Goal: Task Accomplishment & Management: Use online tool/utility

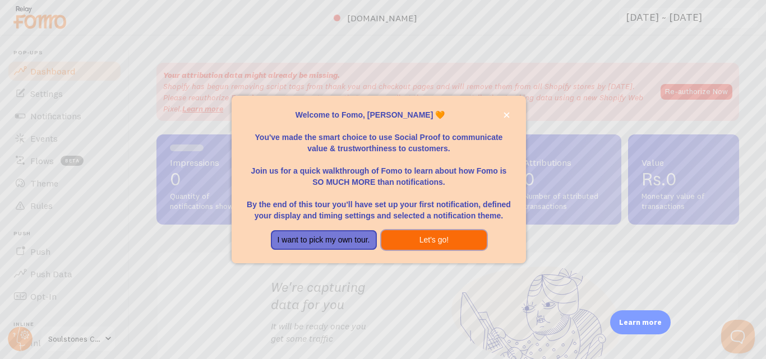
click at [434, 242] on button "Let's go!" at bounding box center [434, 240] width 106 height 20
click at [434, 242] on div "Impressions 0 Quantity of notifications shown Clicks 0 Traffic from clicks on n…" at bounding box center [447, 257] width 582 height 244
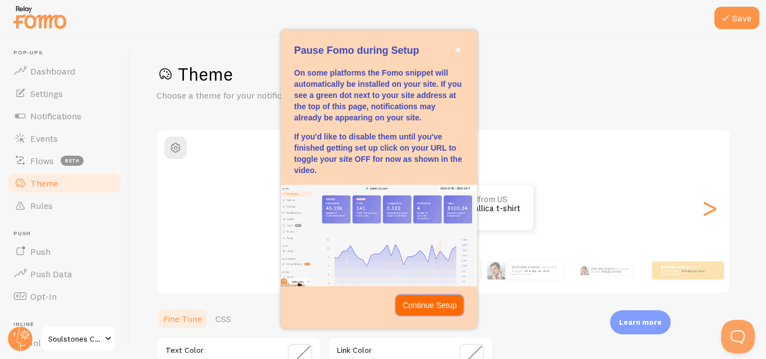
click at [430, 309] on p "Continue Setup" at bounding box center [430, 305] width 54 height 11
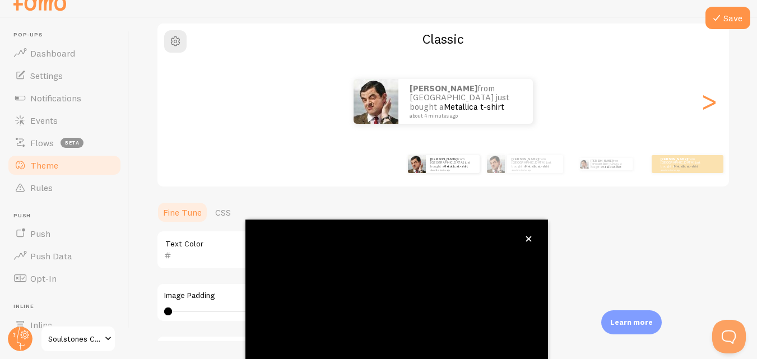
scroll to position [121, 0]
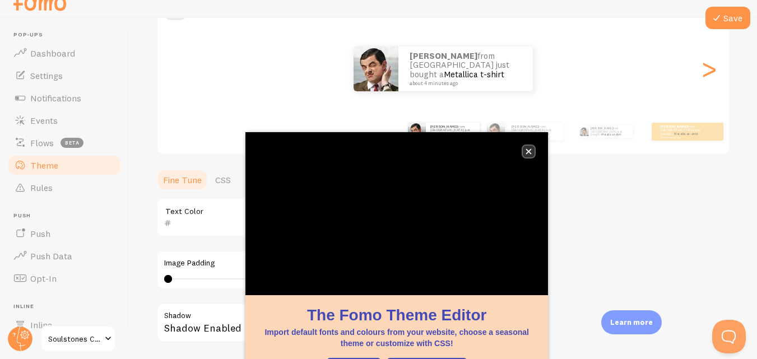
click at [531, 152] on icon "close," at bounding box center [529, 152] width 6 height 6
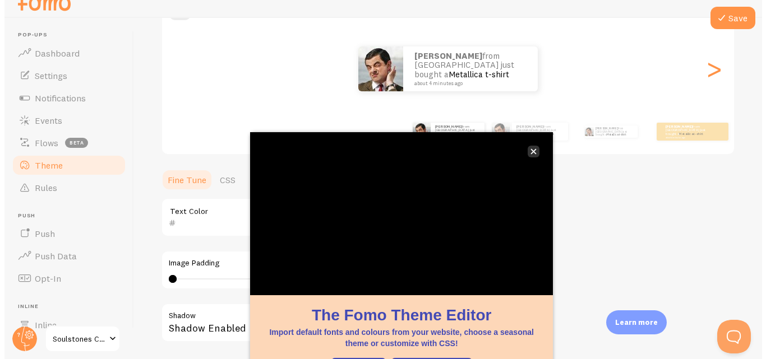
scroll to position [0, 0]
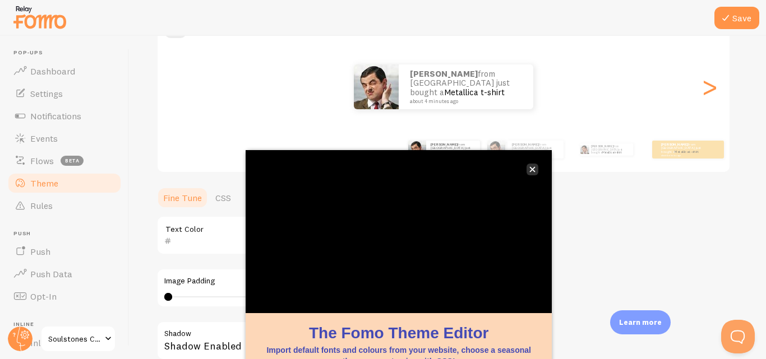
click at [531, 154] on small "about 4 minutes ago" at bounding box center [535, 155] width 46 height 2
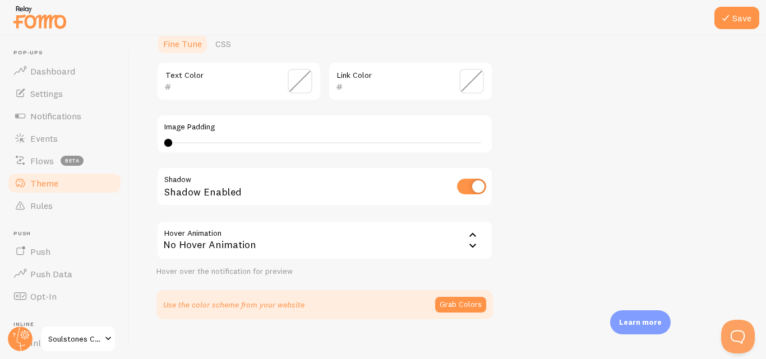
scroll to position [289, 0]
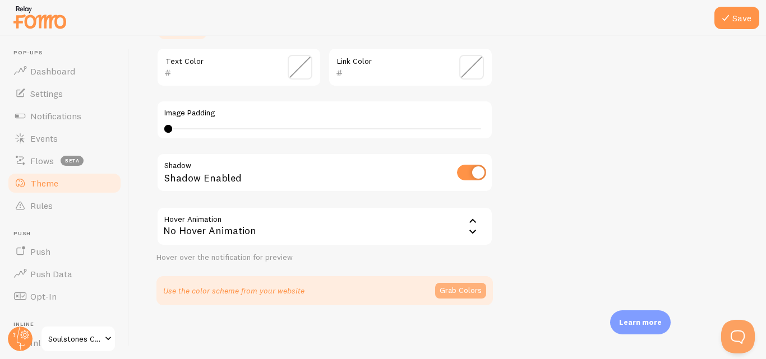
click at [456, 294] on button "Grab Colors" at bounding box center [460, 291] width 51 height 16
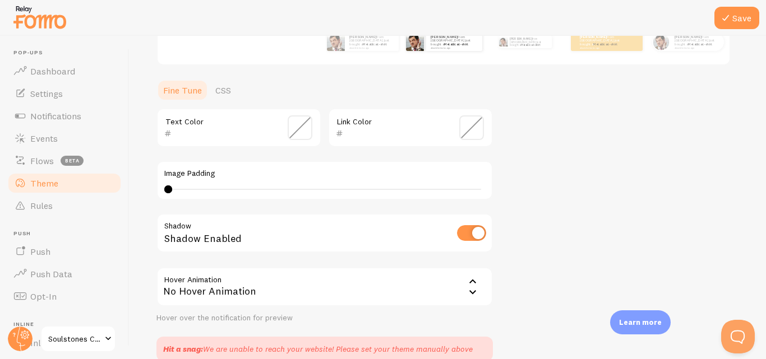
scroll to position [173, 0]
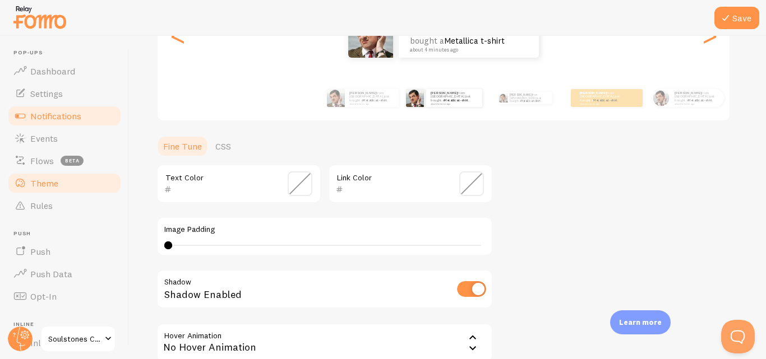
click at [48, 113] on span "Notifications" at bounding box center [55, 115] width 51 height 11
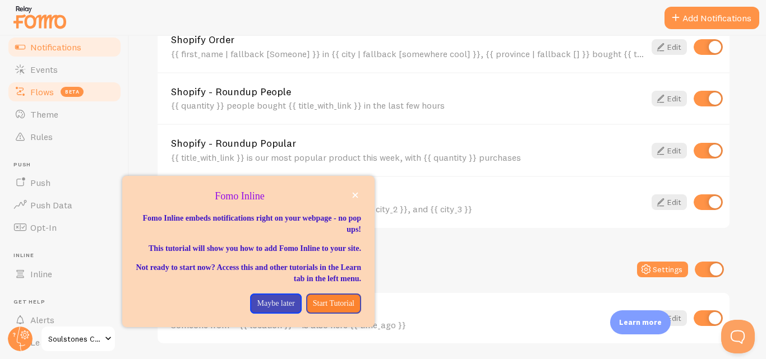
scroll to position [14, 0]
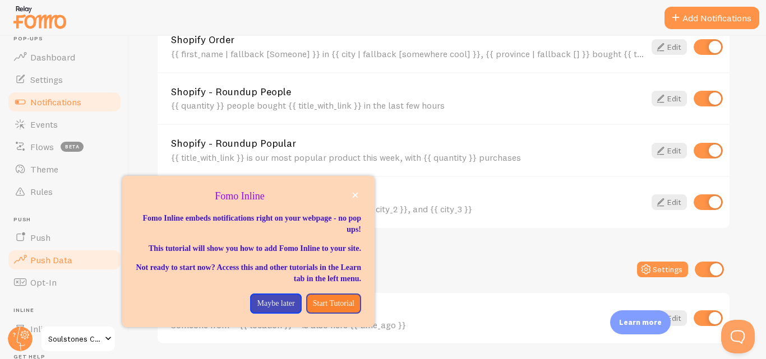
click at [61, 263] on span "Push Data" at bounding box center [51, 260] width 42 height 11
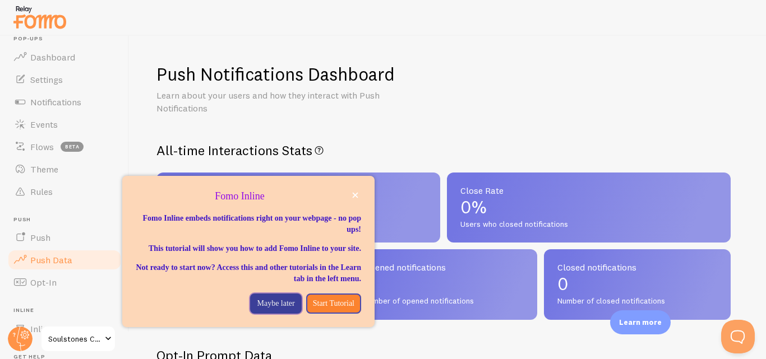
click at [258, 309] on p "Maybe later" at bounding box center [276, 303] width 38 height 11
click at [258, 313] on div "Successful deliveries 0 Number of successful deliveries" at bounding box center [249, 284] width 187 height 71
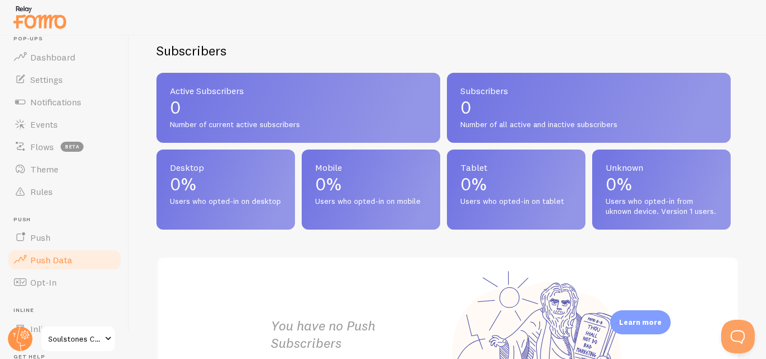
scroll to position [598, 0]
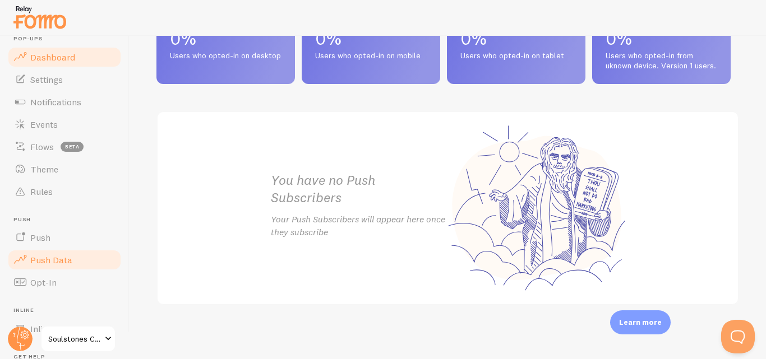
click at [61, 62] on span "Dashboard" at bounding box center [52, 57] width 45 height 11
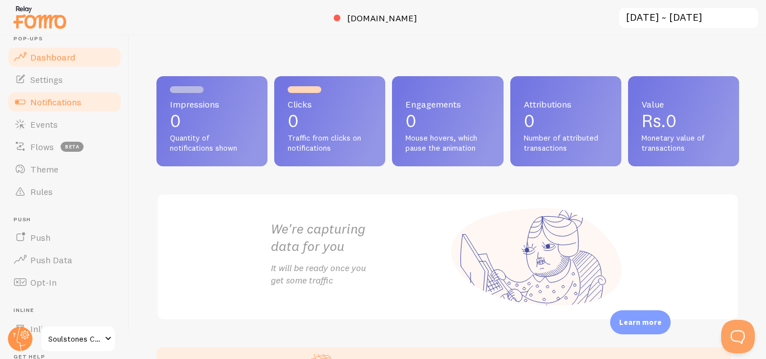
click at [76, 93] on link "Notifications" at bounding box center [64, 102] width 115 height 22
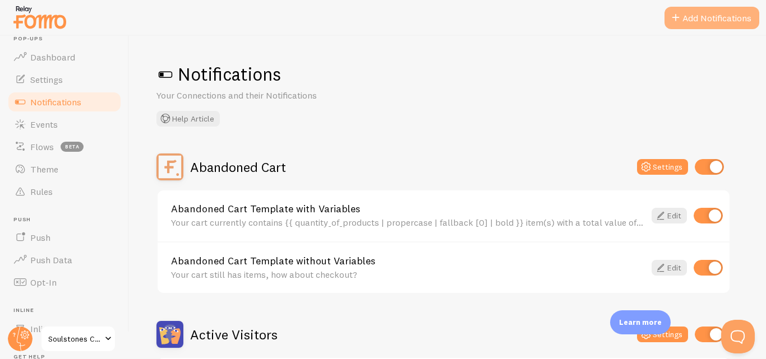
click at [700, 19] on button "Add Notifications" at bounding box center [711, 18] width 95 height 22
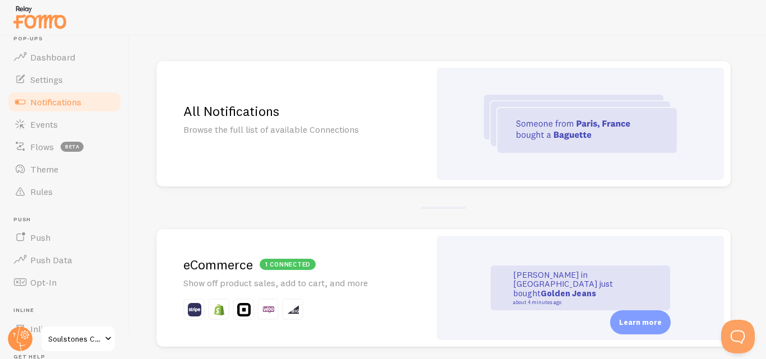
scroll to position [108, 0]
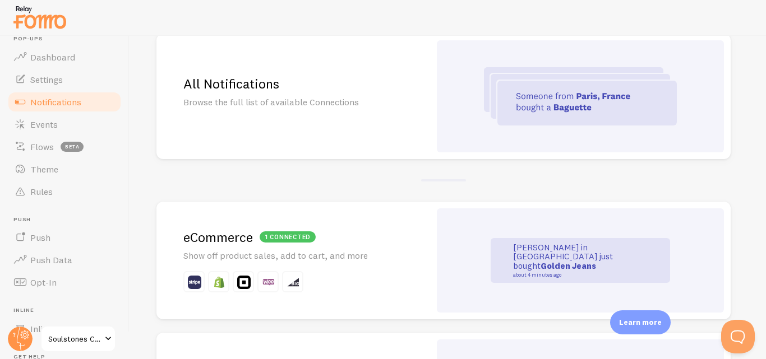
click at [552, 243] on div "[PERSON_NAME] in [GEOGRAPHIC_DATA] just bought Golden Jeans about 4 minutes ago" at bounding box center [580, 260] width 179 height 45
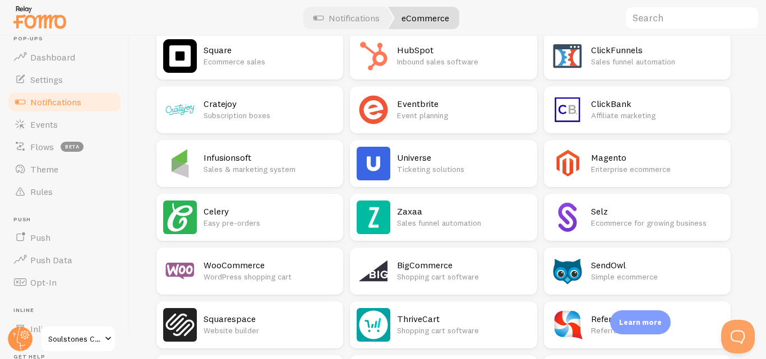
scroll to position [280, 0]
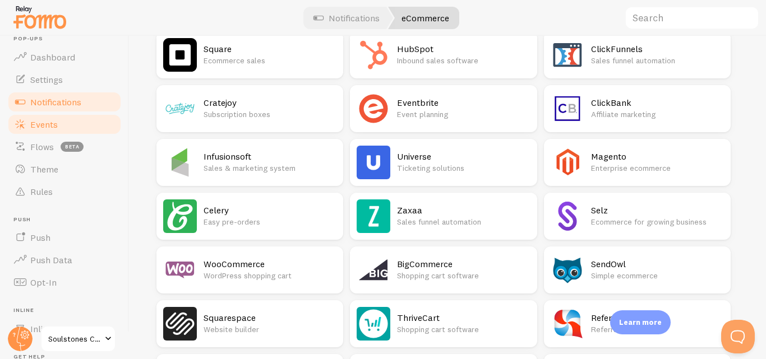
click at [34, 127] on span "Events" at bounding box center [43, 124] width 27 height 11
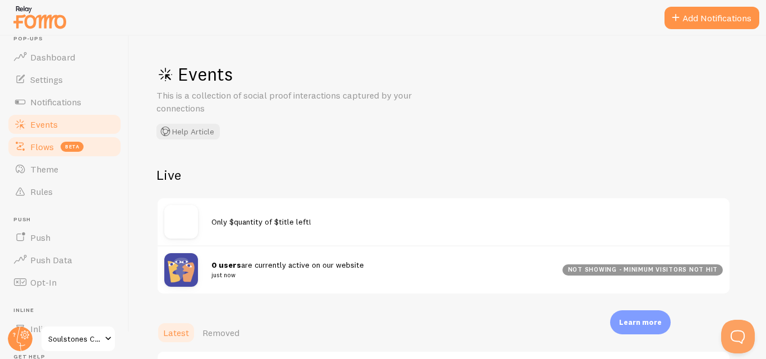
click at [31, 141] on span "Flows" at bounding box center [42, 146] width 24 height 11
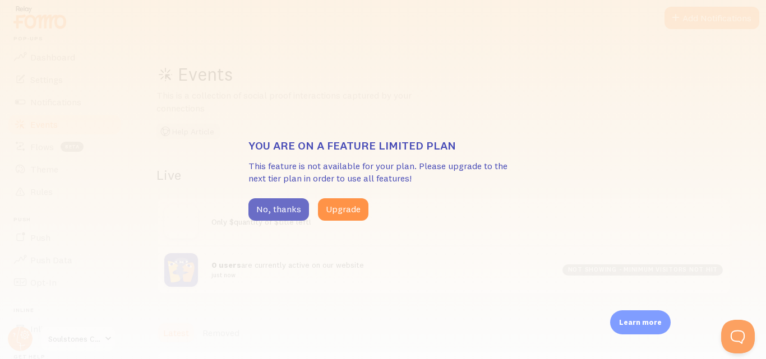
click at [287, 206] on button "No, thanks" at bounding box center [278, 209] width 61 height 22
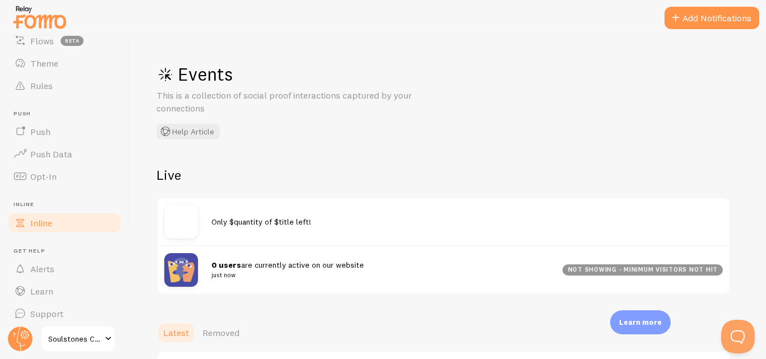
scroll to position [126, 0]
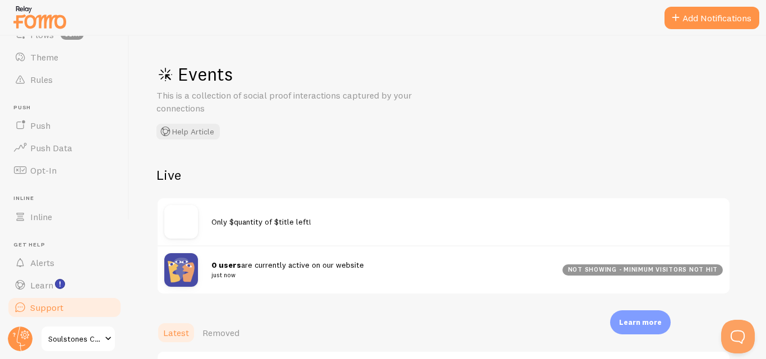
click at [47, 309] on span "Support" at bounding box center [46, 307] width 33 height 11
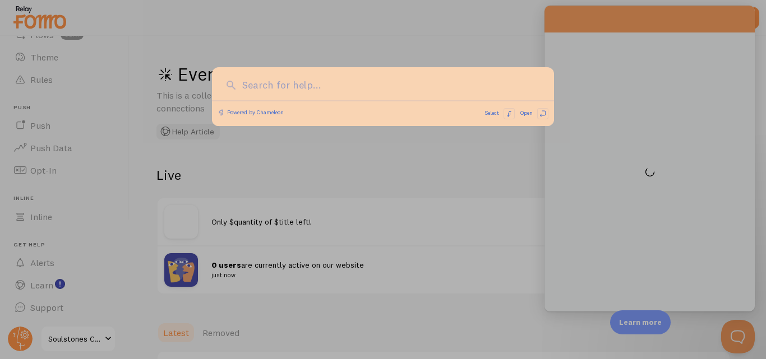
scroll to position [0, 0]
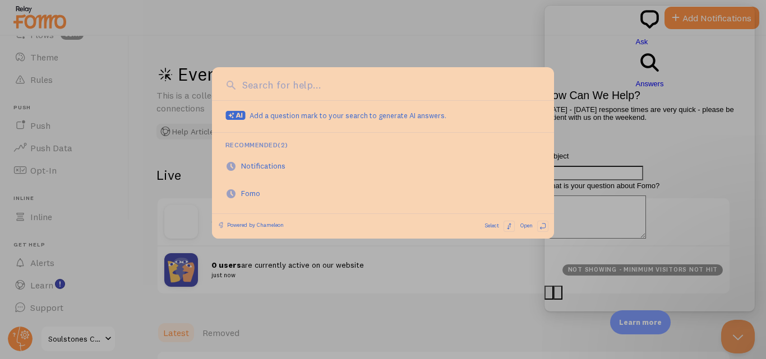
click at [69, 337] on div at bounding box center [383, 179] width 766 height 359
